Goal: Use online tool/utility: Utilize a website feature to perform a specific function

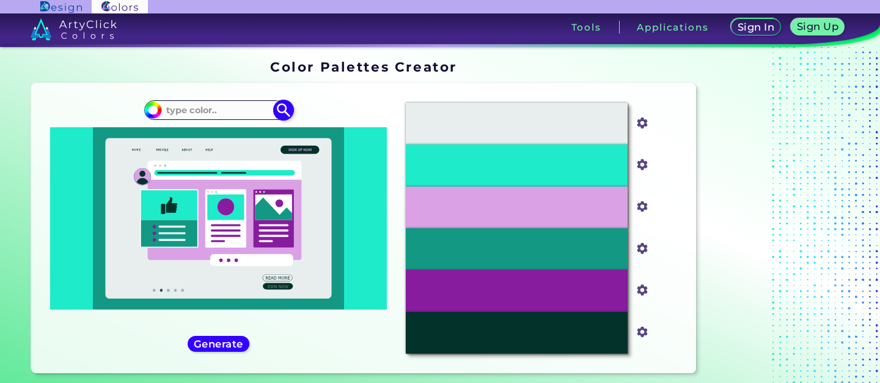
click at [237, 109] on input at bounding box center [219, 109] width 114 height 16
type input "d00865"
type input "#000000"
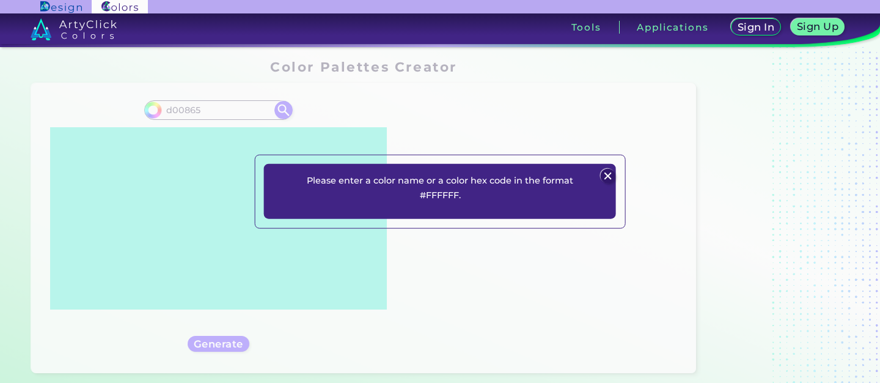
click at [172, 111] on div "Please enter a color name or a color hex code in the format #FFFFFF. Plans Sign…" at bounding box center [440, 191] width 880 height 383
click at [606, 174] on img at bounding box center [607, 176] width 15 height 15
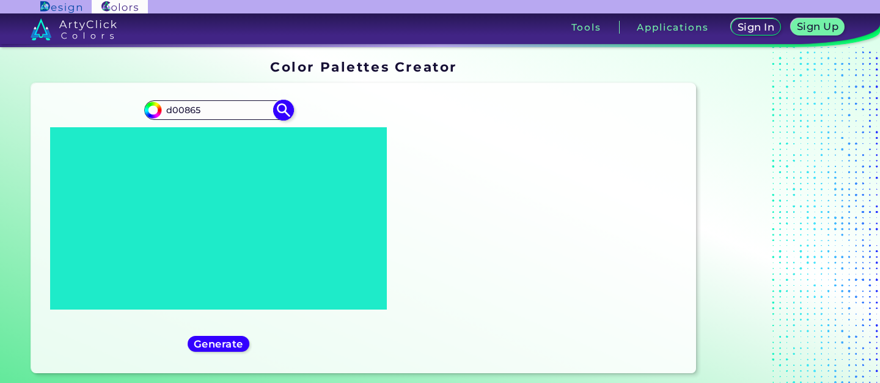
click at [167, 109] on input "d00865" at bounding box center [219, 109] width 114 height 16
type input "#d00865"
click at [284, 109] on img at bounding box center [283, 110] width 21 height 21
type input "#d00865"
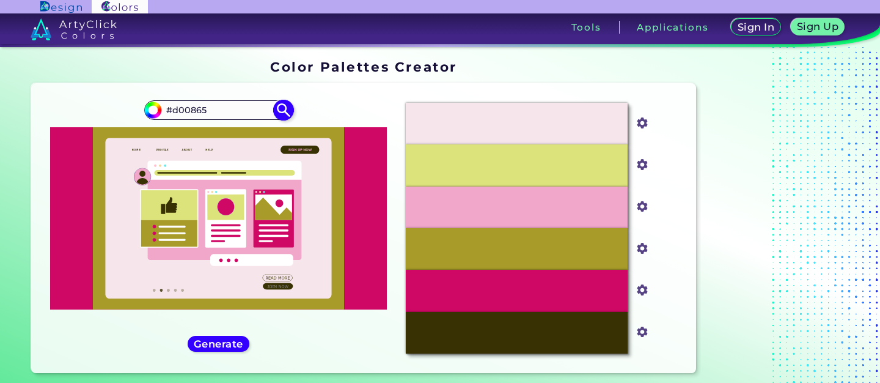
click at [219, 112] on input "#d00865" at bounding box center [219, 109] width 114 height 16
type input "#ebebeb"
click at [284, 114] on img at bounding box center [283, 110] width 21 height 21
type input "#ebebeb"
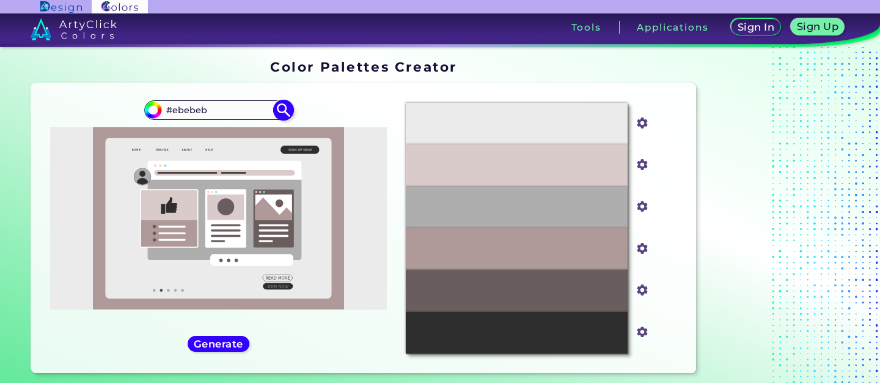
click at [184, 112] on input "#ebebeb" at bounding box center [219, 109] width 114 height 16
type input "#e4e4e4"
click at [287, 109] on img at bounding box center [283, 110] width 21 height 21
type input "#e4e4e4"
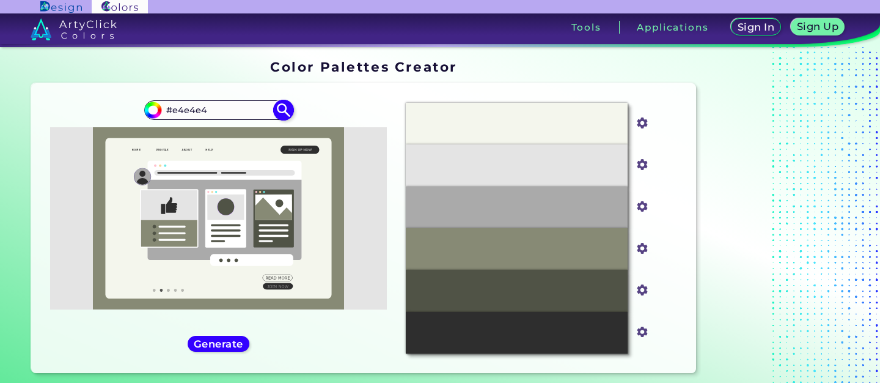
drag, startPoint x: 206, startPoint y: 113, endPoint x: 172, endPoint y: 111, distance: 33.7
click at [172, 111] on input "#e4e4e4" at bounding box center [219, 109] width 114 height 16
type input "#330033"
click at [286, 111] on img at bounding box center [283, 110] width 21 height 21
type input "#330033"
